Goal: Book appointment/travel/reservation

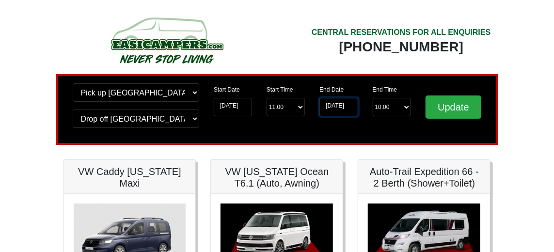
click at [343, 107] on input "22-09-2025" at bounding box center [338, 107] width 38 height 18
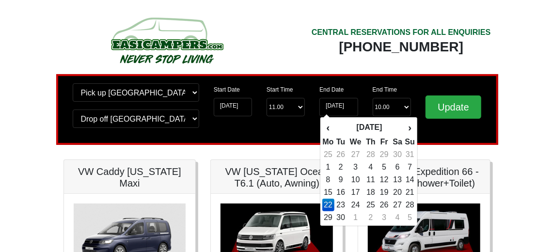
click at [408, 192] on td "21" at bounding box center [410, 192] width 11 height 13
type input "[DATE]"
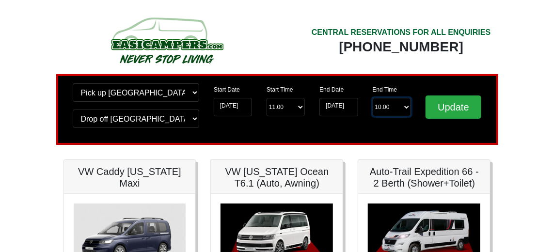
click at [408, 109] on select "End Time 10.00 -------- 08.00 am 09.00 am 10.00 am 11.00 am (Sunday Only)" at bounding box center [392, 107] width 38 height 18
select select "11.00"
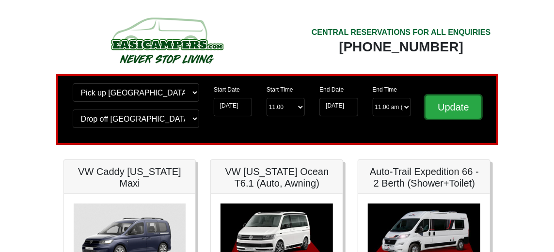
click at [456, 108] on input "Update" at bounding box center [454, 107] width 56 height 23
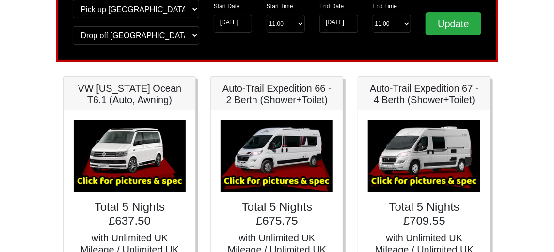
scroll to position [83, 0]
